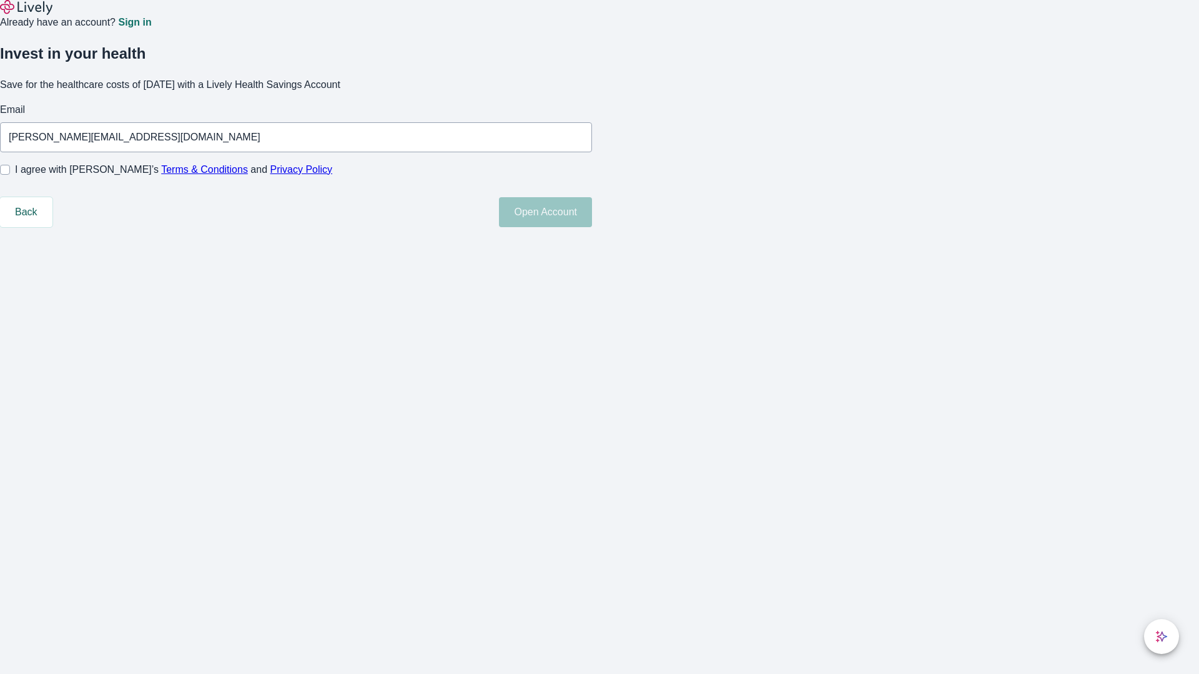
click at [10, 175] on input "I agree with Lively’s Terms & Conditions and Privacy Policy" at bounding box center [5, 170] width 10 height 10
checkbox input "true"
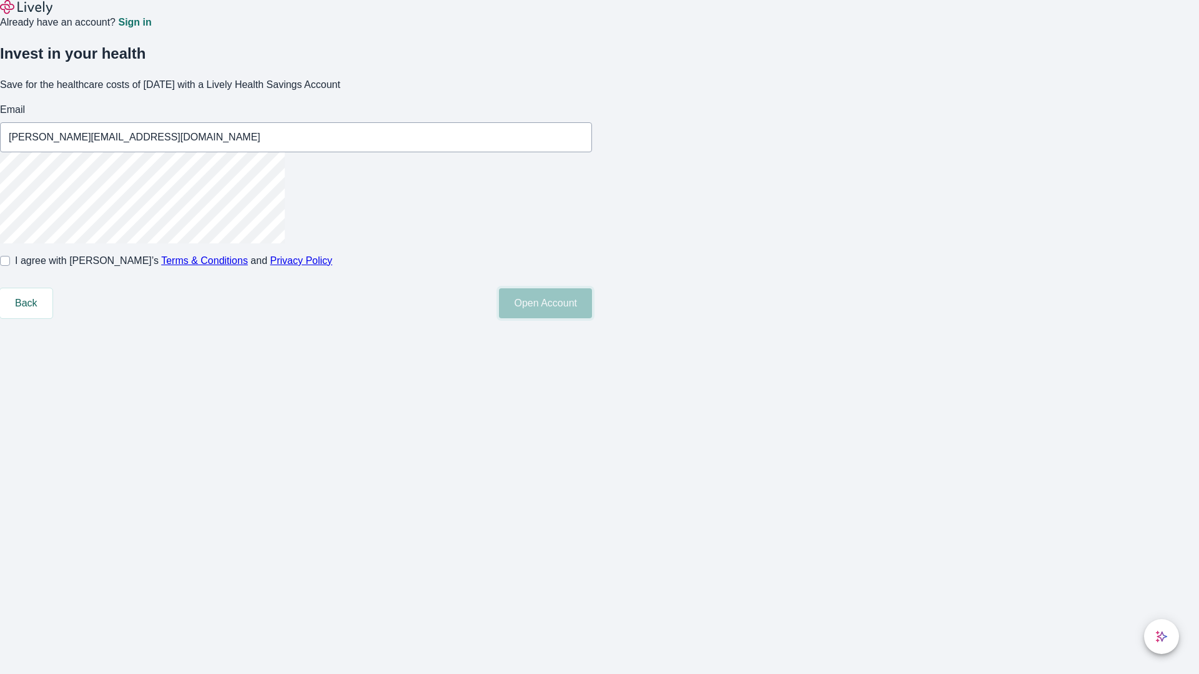
click at [592, 318] on button "Open Account" at bounding box center [545, 303] width 93 height 30
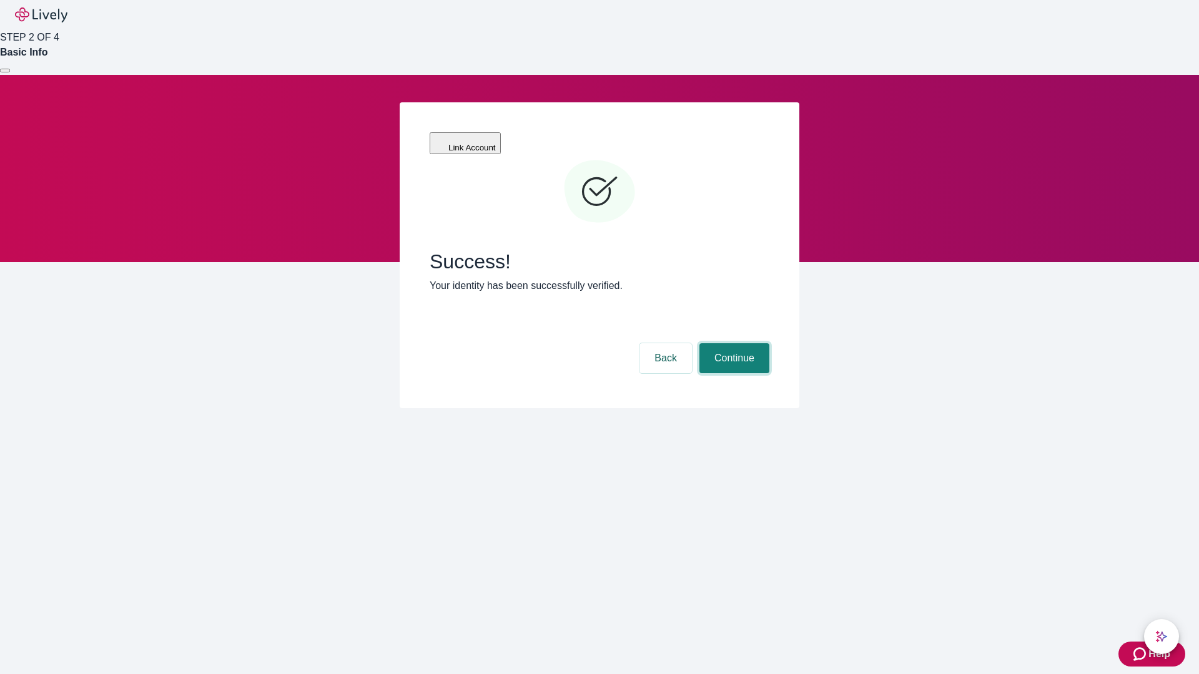
click at [732, 343] on button "Continue" at bounding box center [734, 358] width 70 height 30
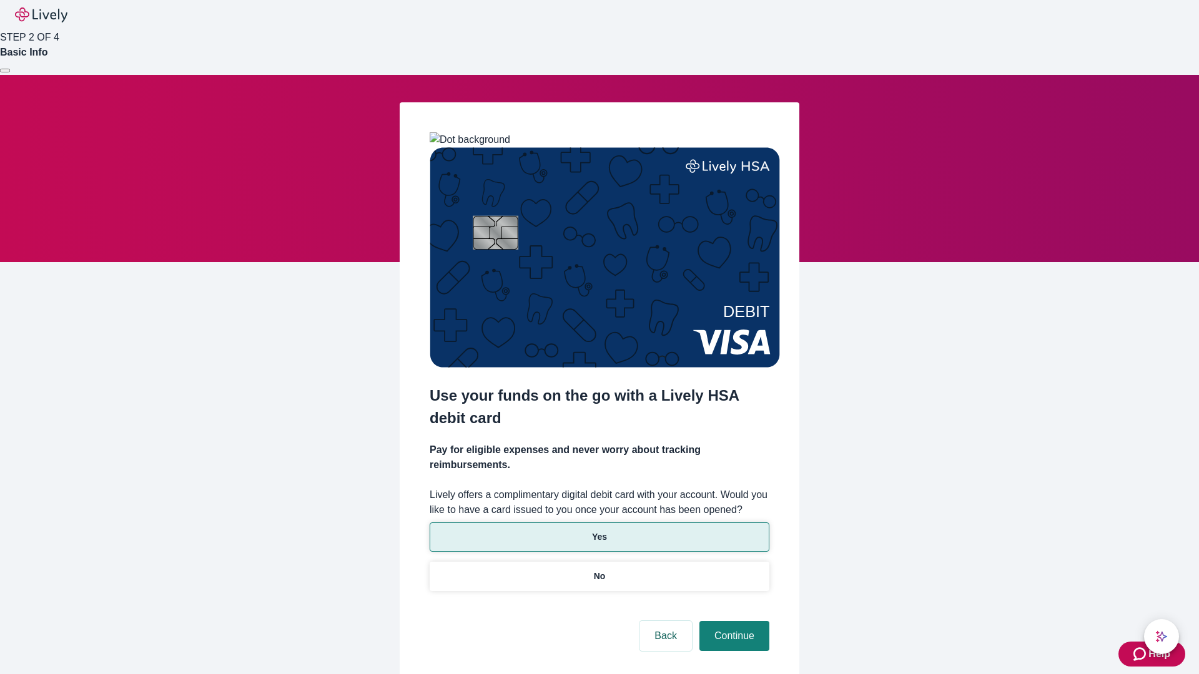
click at [599, 531] on p "Yes" at bounding box center [599, 537] width 15 height 13
click at [732, 621] on button "Continue" at bounding box center [734, 636] width 70 height 30
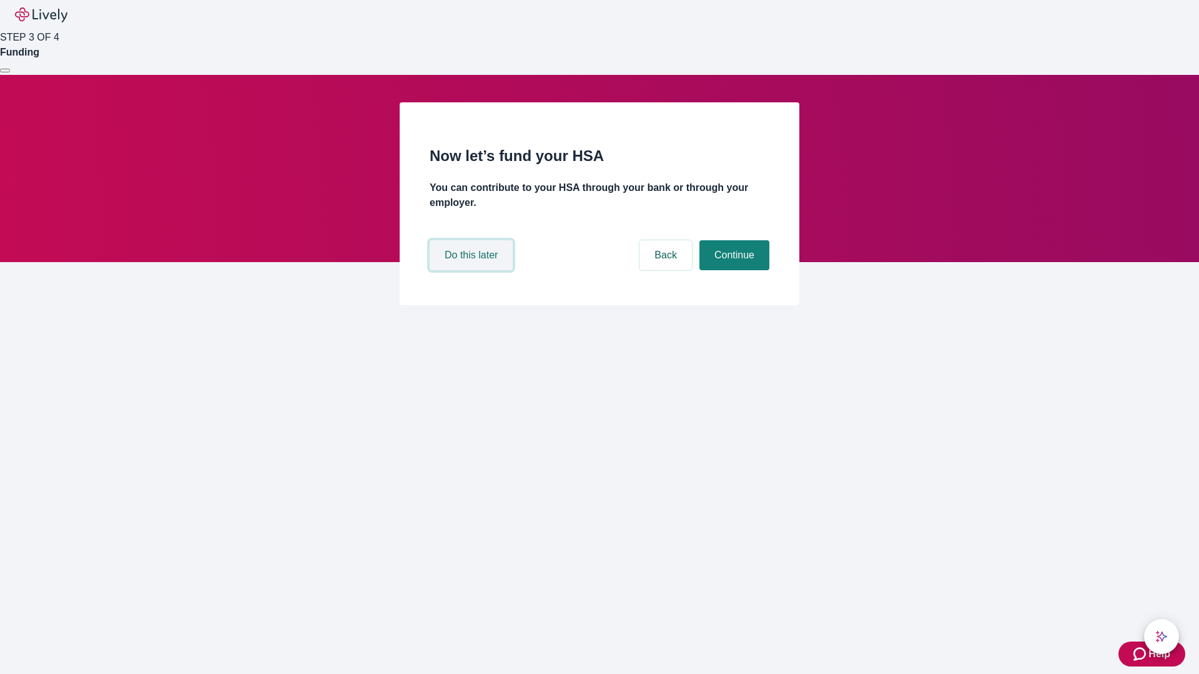
click at [473, 270] on button "Do this later" at bounding box center [471, 255] width 83 height 30
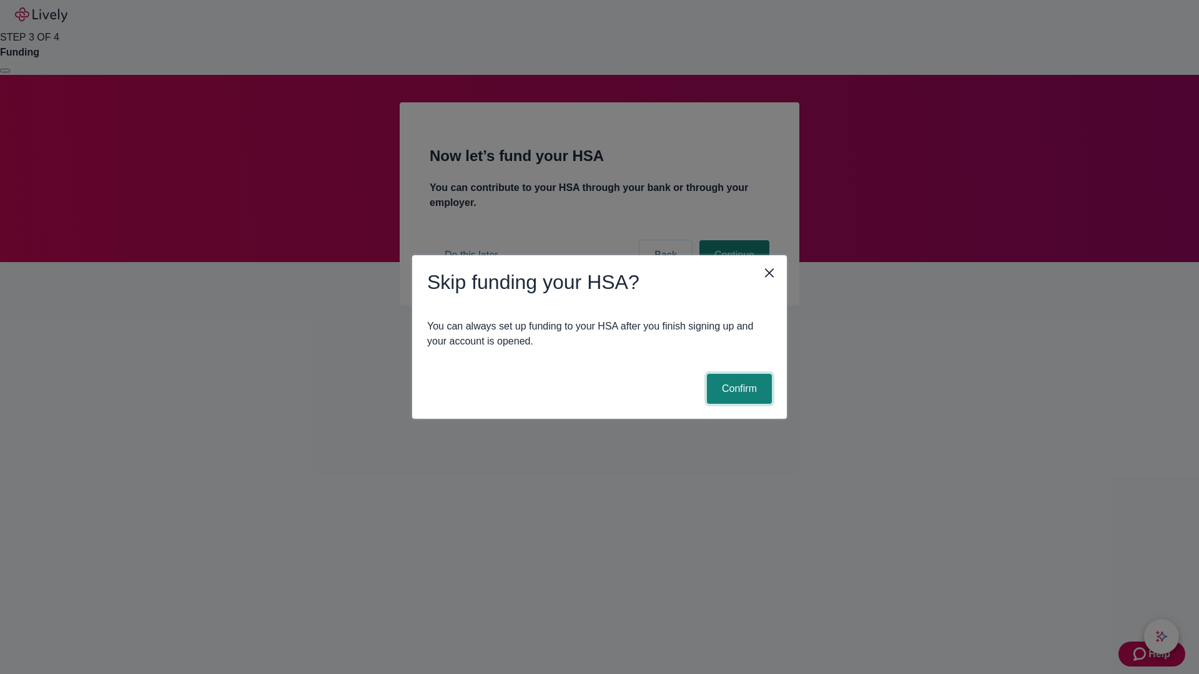
click at [737, 389] on button "Confirm" at bounding box center [739, 389] width 65 height 30
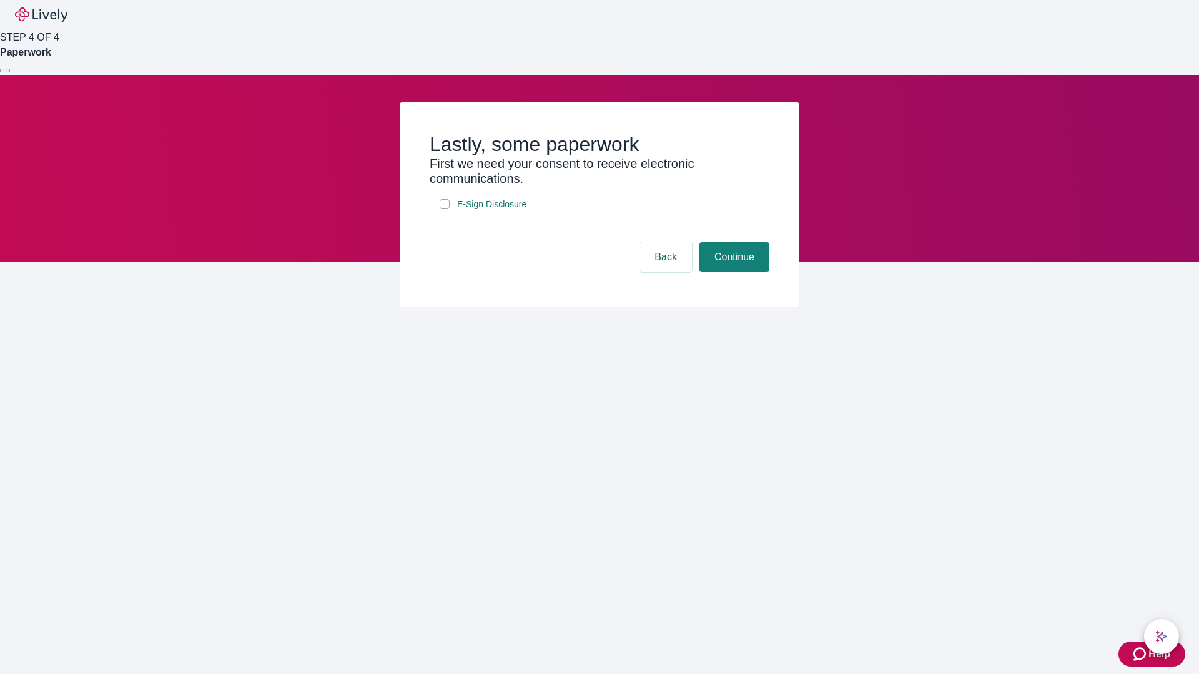
click at [445, 209] on input "E-Sign Disclosure" at bounding box center [445, 204] width 10 height 10
checkbox input "true"
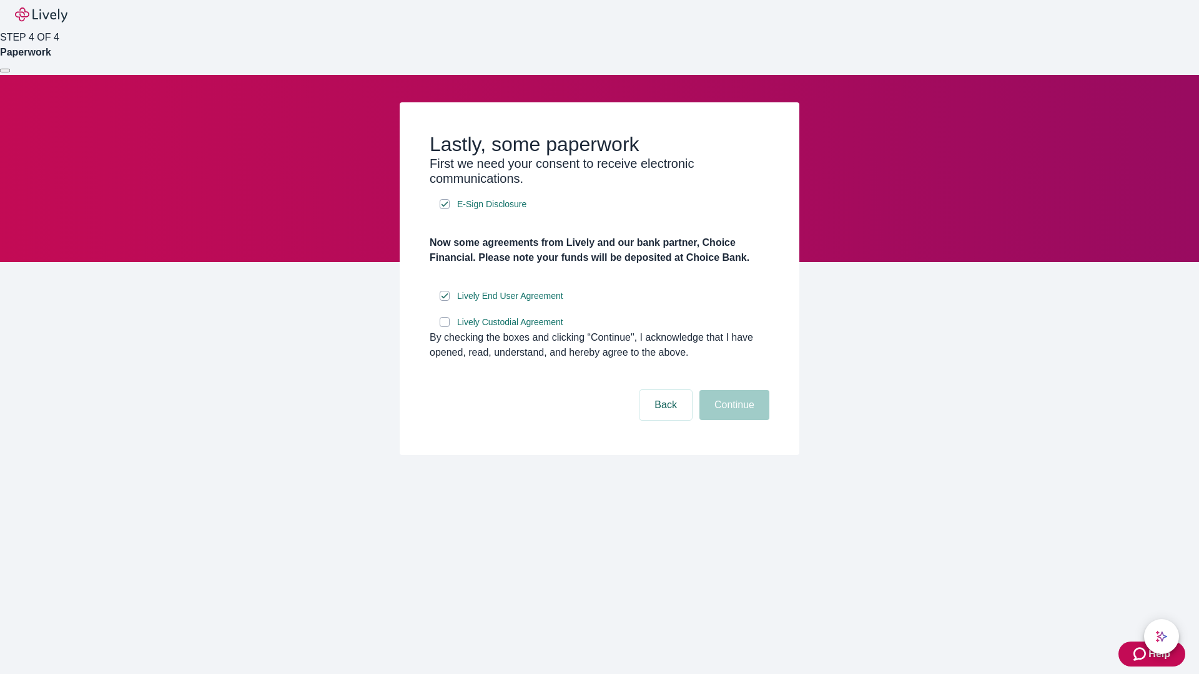
click at [445, 327] on input "Lively Custodial Agreement" at bounding box center [445, 322] width 10 height 10
checkbox input "true"
click at [732, 420] on button "Continue" at bounding box center [734, 405] width 70 height 30
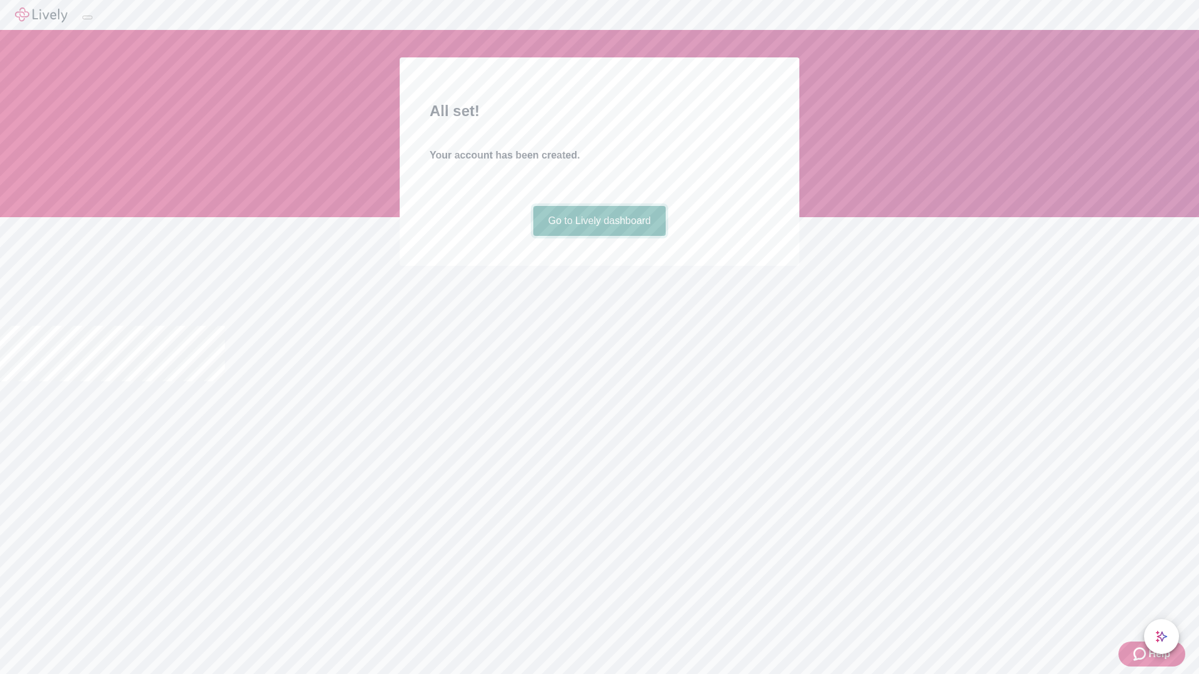
click at [599, 236] on link "Go to Lively dashboard" at bounding box center [599, 221] width 133 height 30
